Goal: Transaction & Acquisition: Purchase product/service

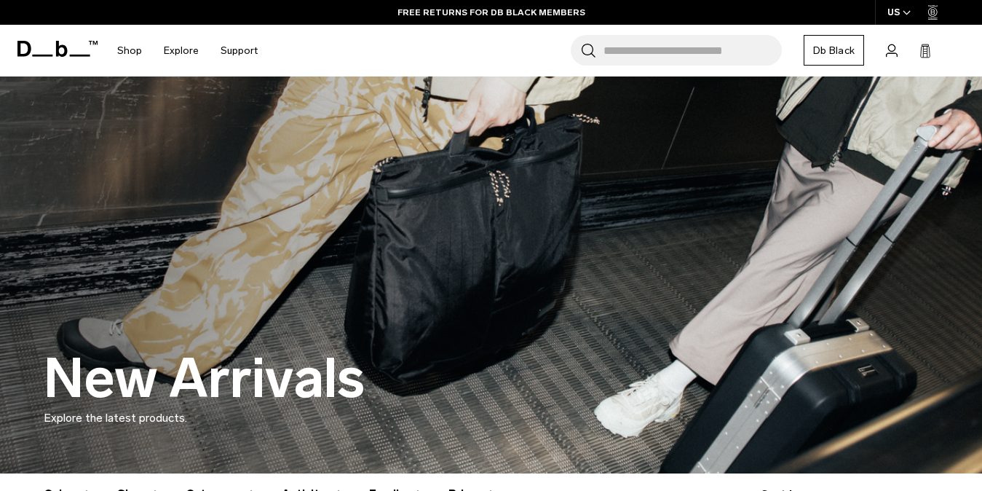
click at [700, 51] on input "Search for Bags, Luggage..." at bounding box center [693, 50] width 178 height 31
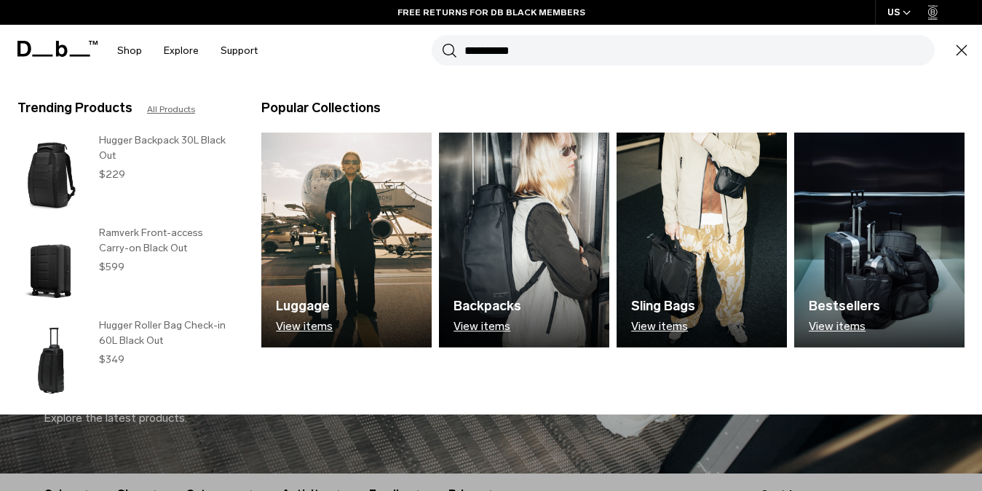
type input "**********"
click at [442, 42] on button "Search" at bounding box center [449, 50] width 15 height 16
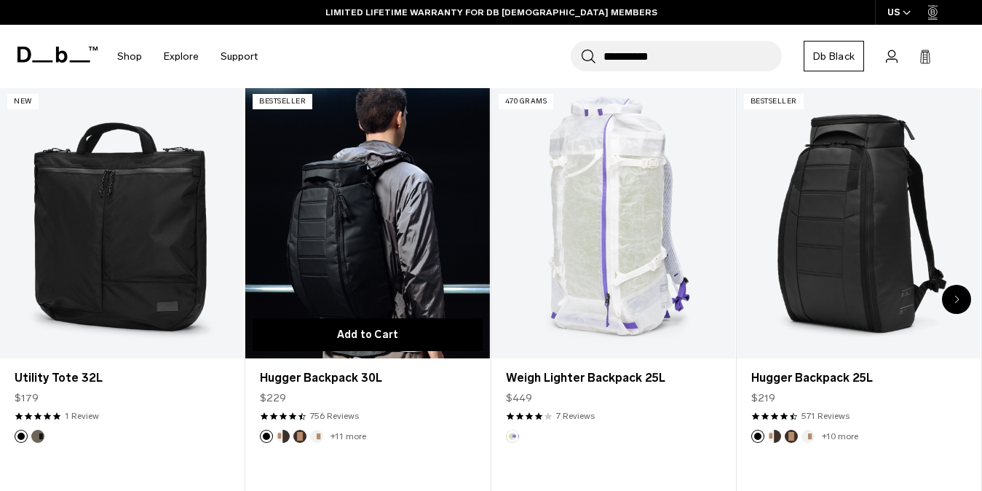
scroll to position [1115, 0]
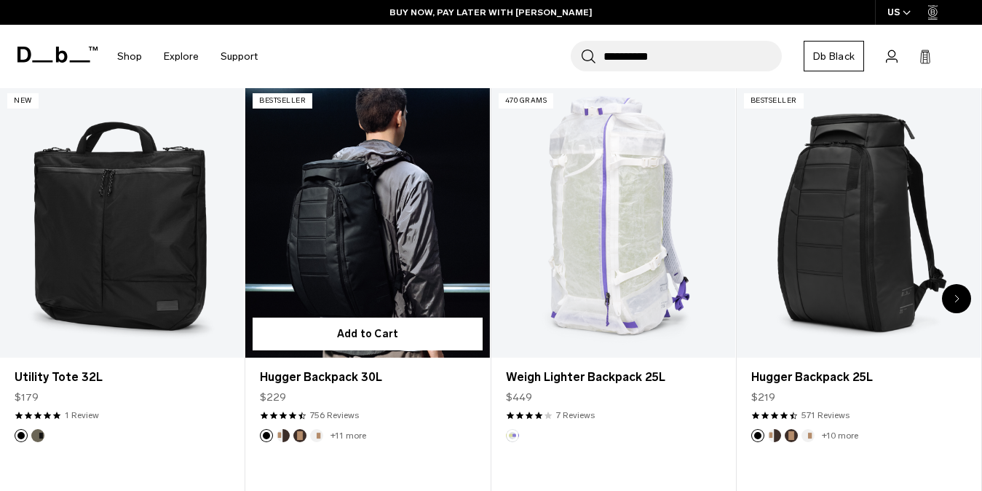
click at [395, 257] on link "Hugger Backpack 30L" at bounding box center [367, 222] width 244 height 272
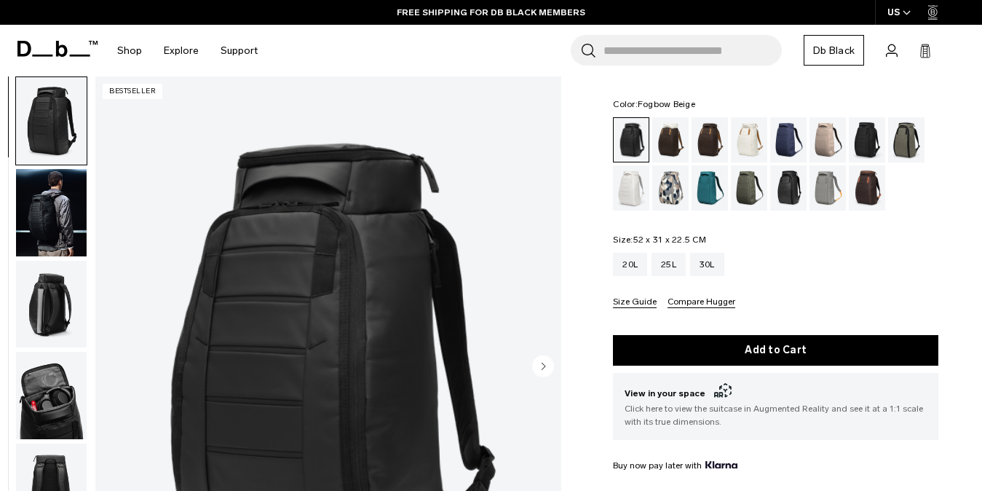
click at [821, 149] on div "Fogbow Beige" at bounding box center [828, 139] width 37 height 45
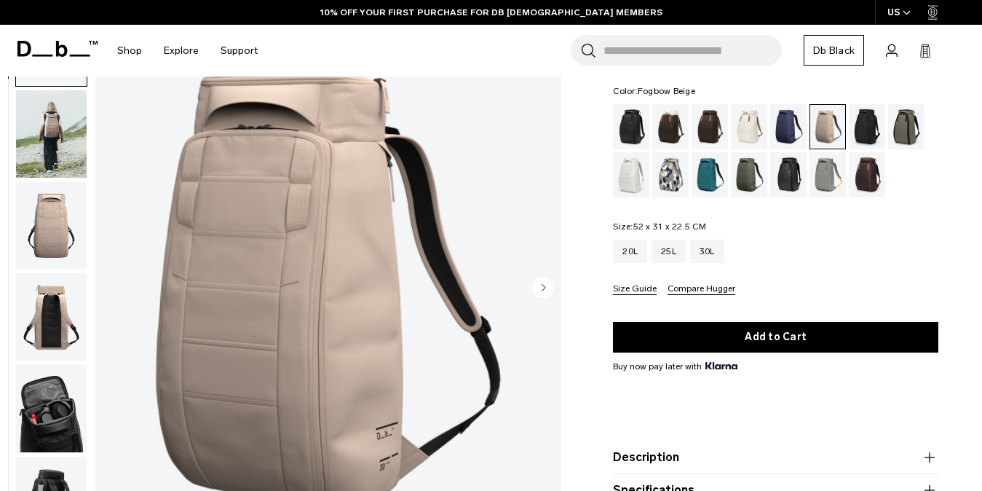
scroll to position [83, 0]
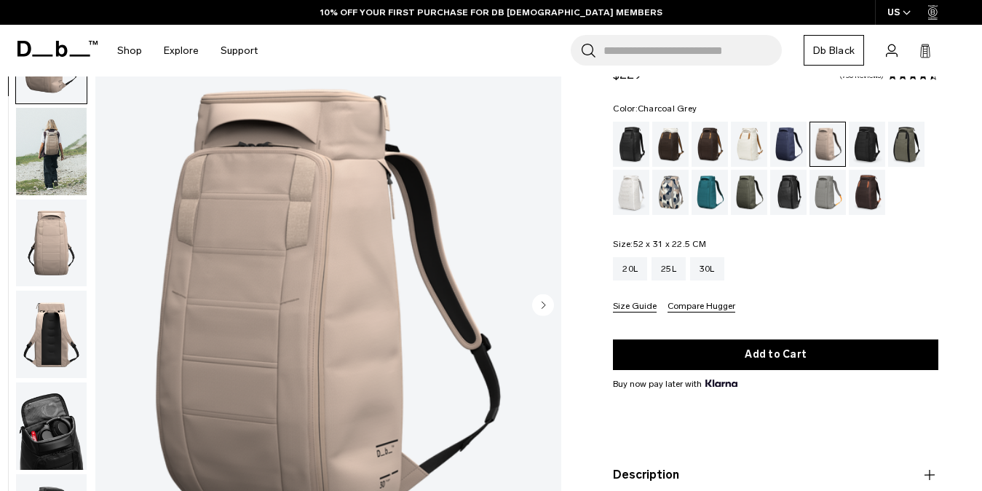
click at [866, 149] on div "Charcoal Grey" at bounding box center [867, 144] width 37 height 45
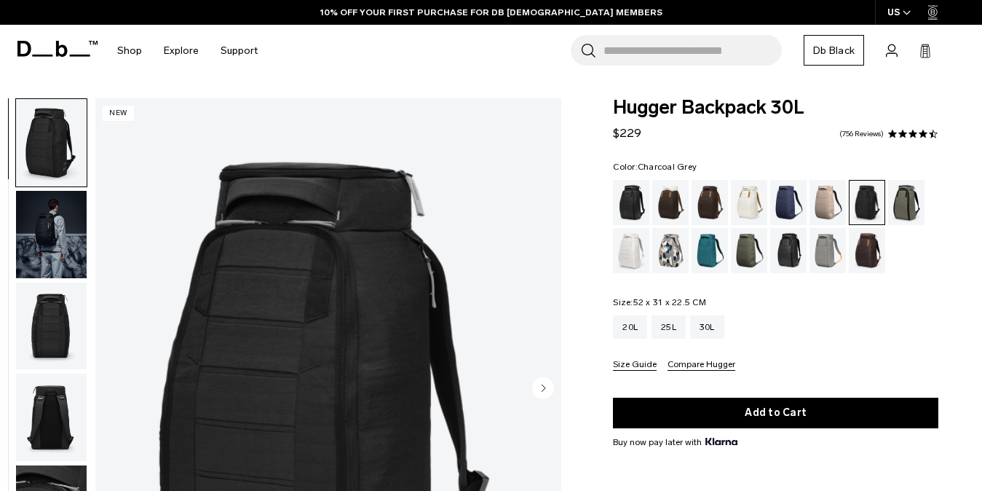
click at [857, 255] on div "Homegrown with Lu" at bounding box center [867, 250] width 37 height 45
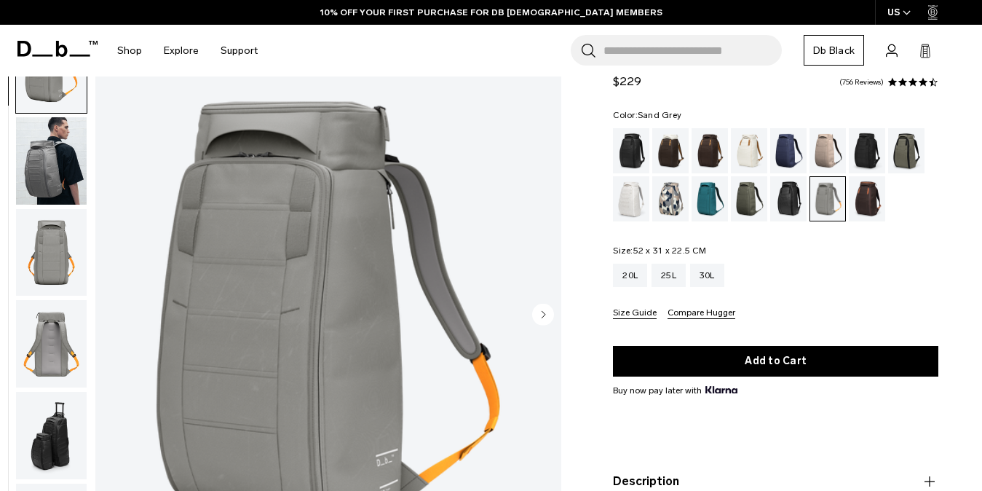
scroll to position [95, 0]
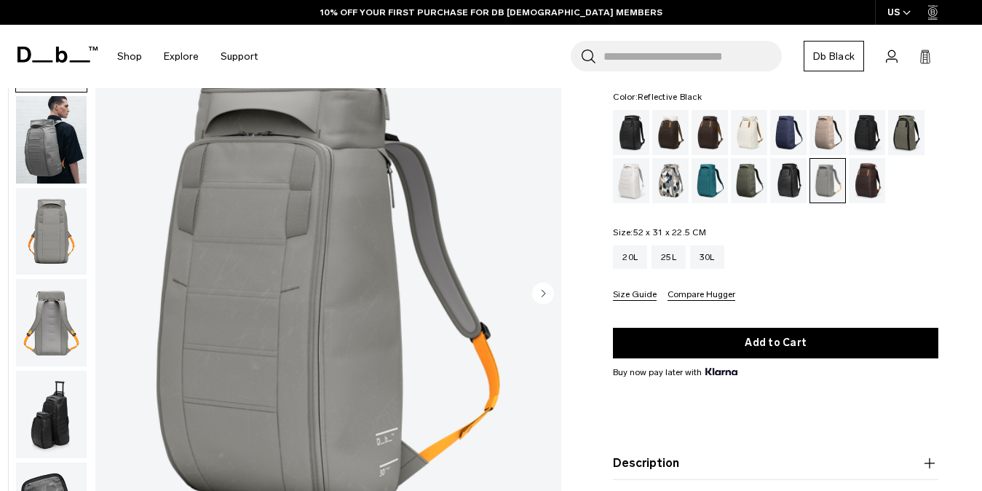
click at [787, 185] on div "Reflective Black" at bounding box center [788, 180] width 37 height 45
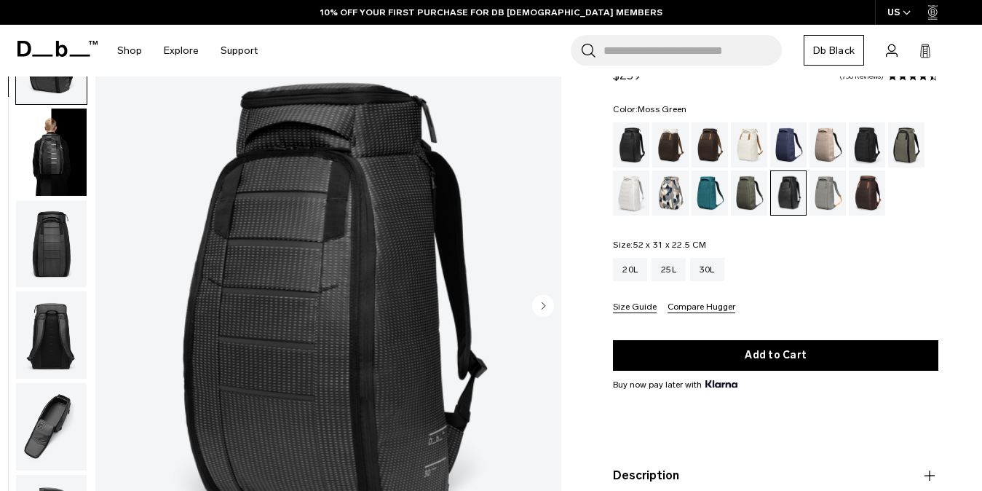
click at [744, 197] on div "Moss Green" at bounding box center [749, 192] width 37 height 45
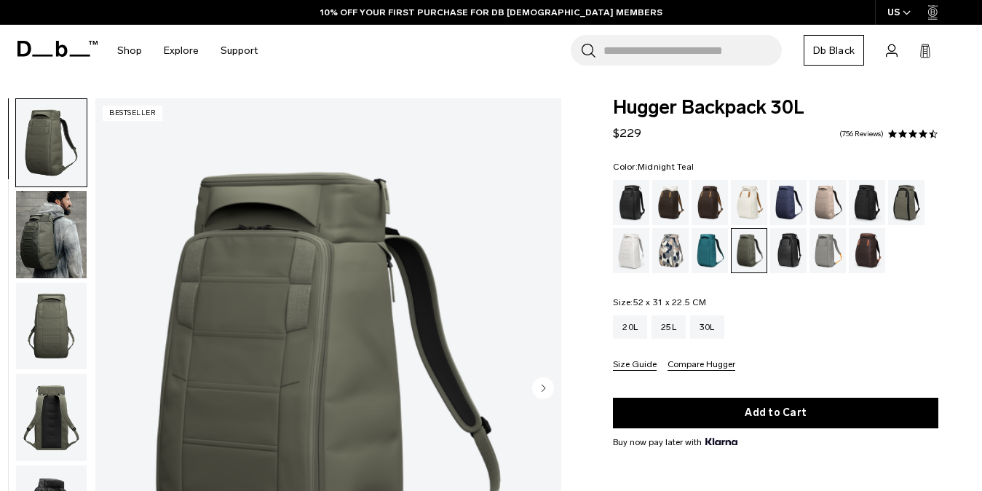
click at [705, 228] on div "Midnight Teal" at bounding box center [710, 250] width 37 height 45
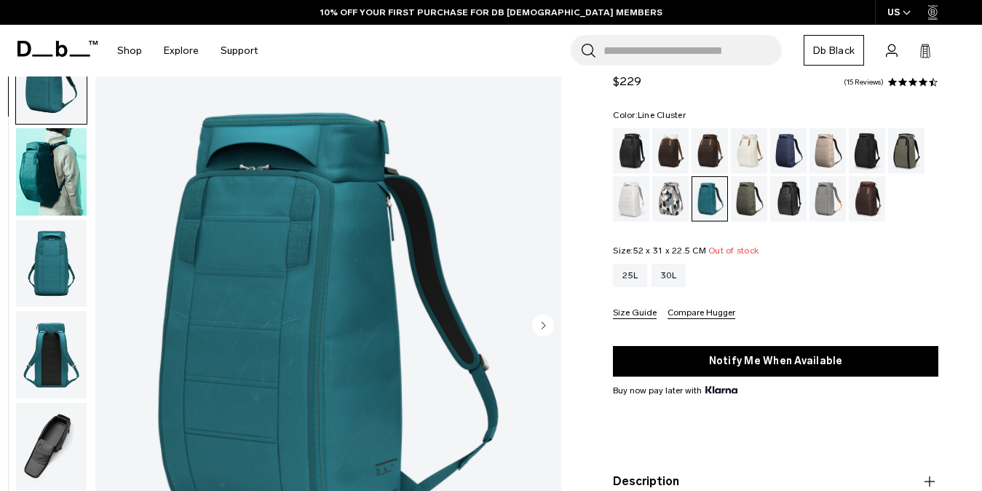
click at [665, 207] on div "Line Cluster" at bounding box center [670, 198] width 37 height 45
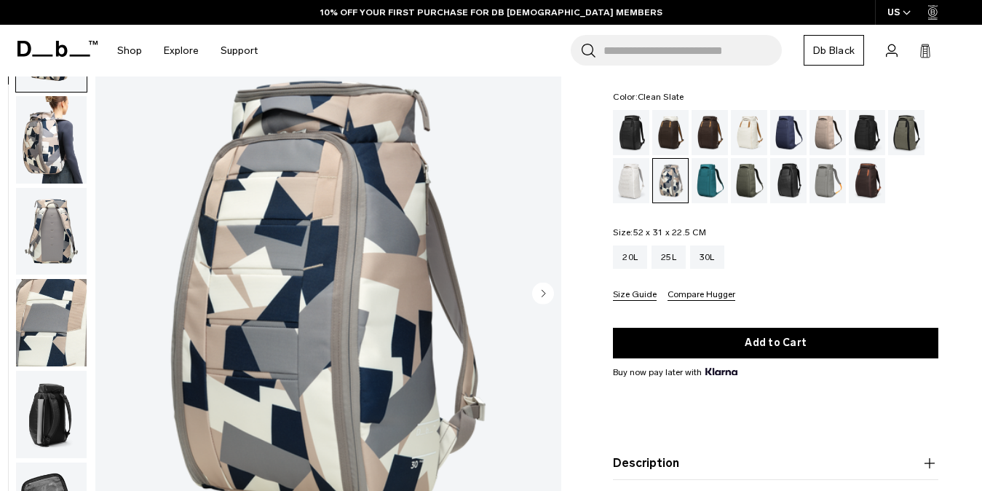
click at [626, 179] on div "Clean Slate" at bounding box center [631, 180] width 37 height 45
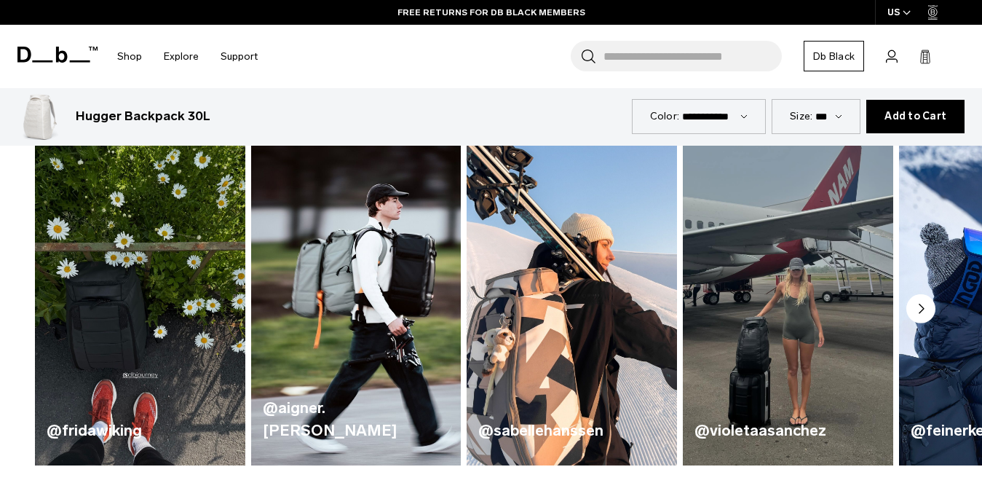
scroll to position [689, 0]
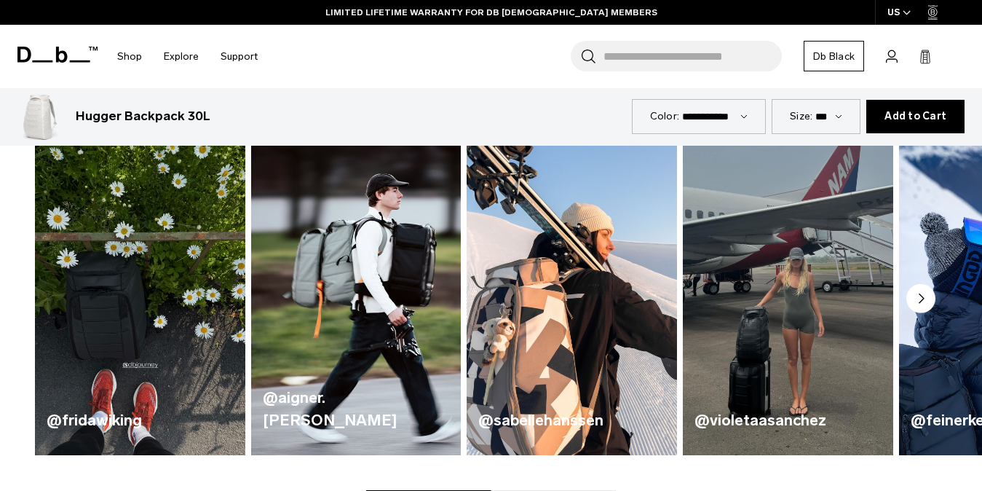
click at [925, 302] on circle "Next slide" at bounding box center [920, 298] width 29 height 29
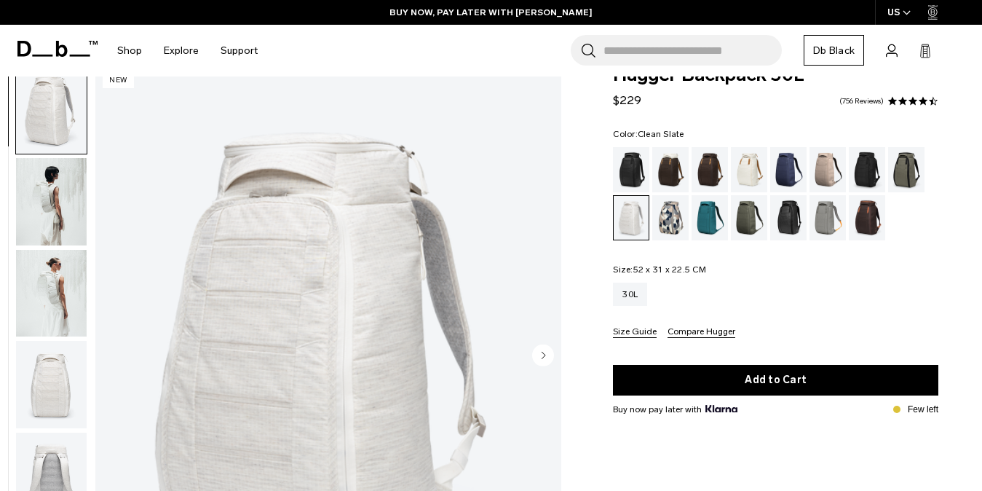
scroll to position [0, 0]
